Goal: Task Accomplishment & Management: Use online tool/utility

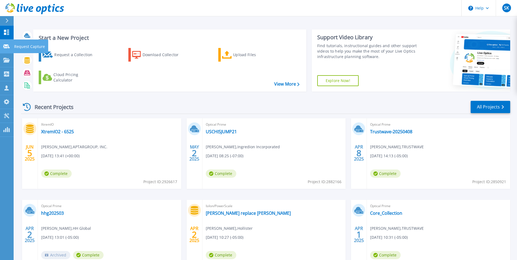
click at [7, 46] on icon at bounding box center [6, 46] width 7 height 4
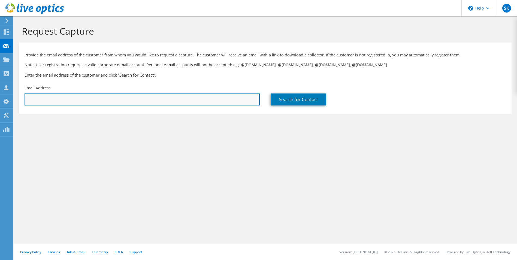
click at [62, 103] on input "text" at bounding box center [142, 99] width 235 height 12
paste input "809709"
type input "8"
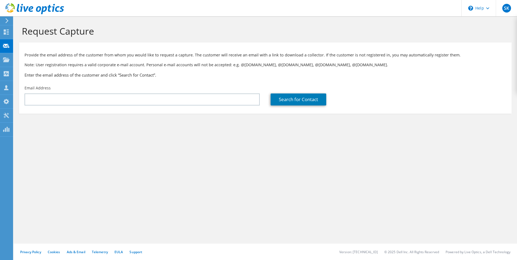
click at [147, 198] on div "Request Capture Provide the email address of the customer from whom you would l…" at bounding box center [265, 138] width 503 height 244
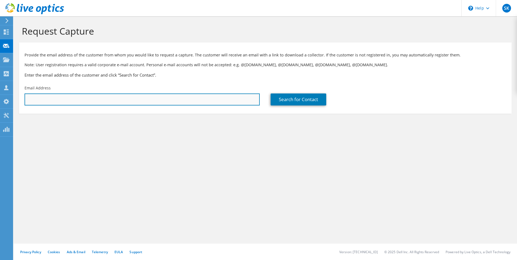
click at [86, 96] on input "text" at bounding box center [142, 99] width 235 height 12
paste input "dleydig@amstedrail.com"
type input "dleydig@amstedrail.com"
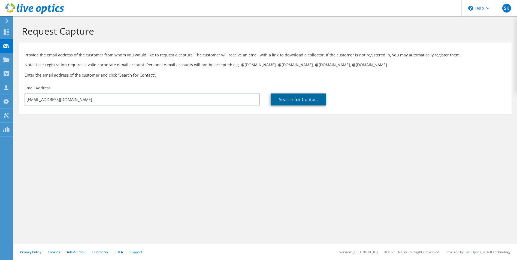
click at [294, 98] on link "Search for Contact" at bounding box center [299, 99] width 56 height 12
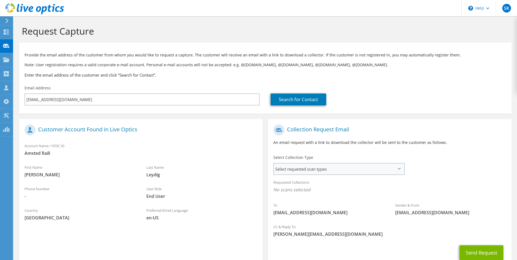
click at [316, 166] on span "Select requested scan types" at bounding box center [339, 169] width 130 height 11
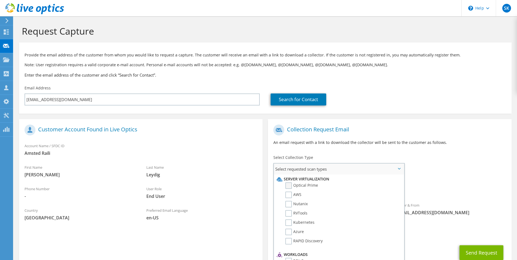
click at [288, 186] on label "Optical Prime" at bounding box center [301, 185] width 33 height 7
click at [0, 0] on input "Optical Prime" at bounding box center [0, 0] width 0 height 0
click at [463, 148] on div "Collection Request Email An email request with a link to download the collector…" at bounding box center [389, 137] width 243 height 30
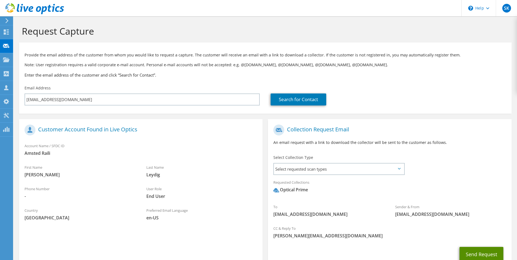
click at [483, 252] on button "Send Request" at bounding box center [482, 254] width 44 height 15
